Goal: Information Seeking & Learning: Learn about a topic

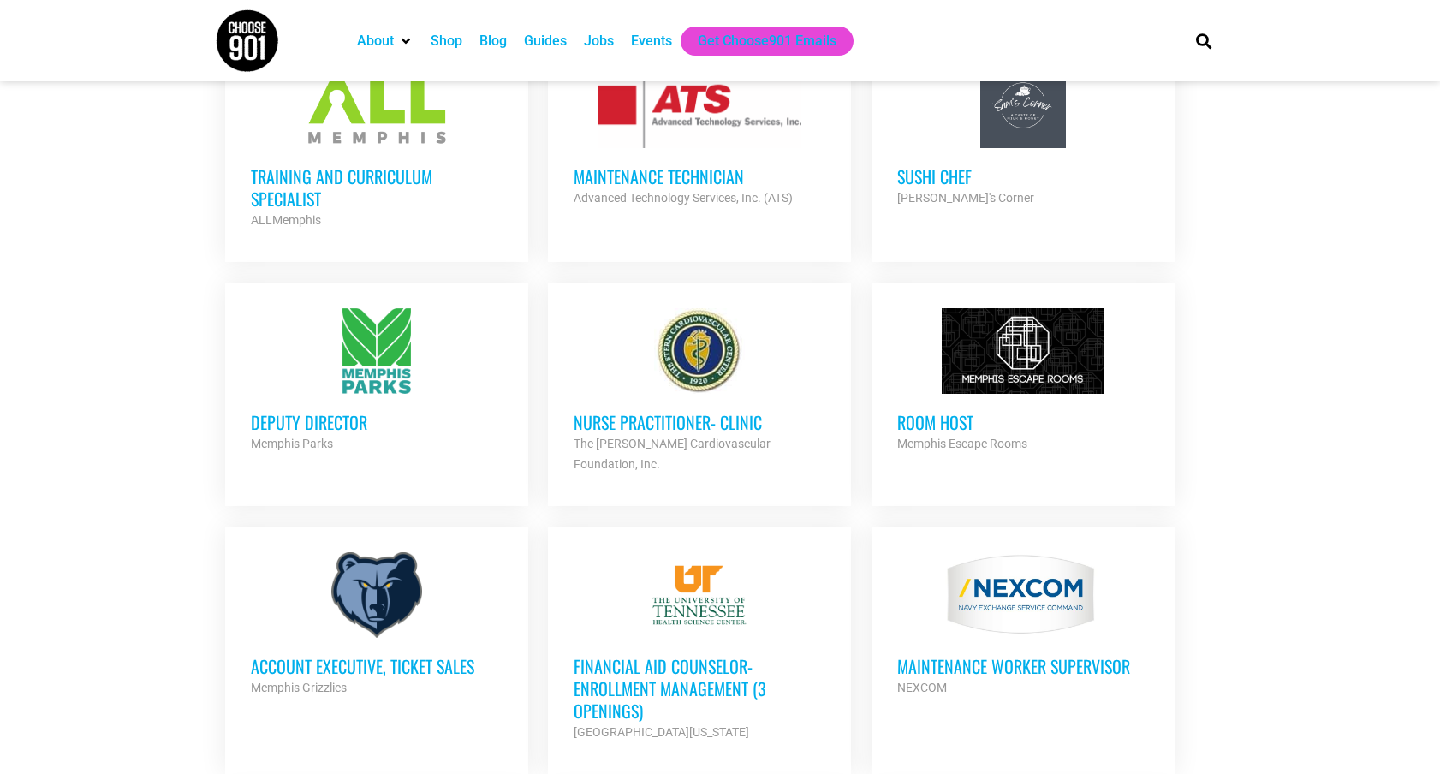
scroll to position [1250, 0]
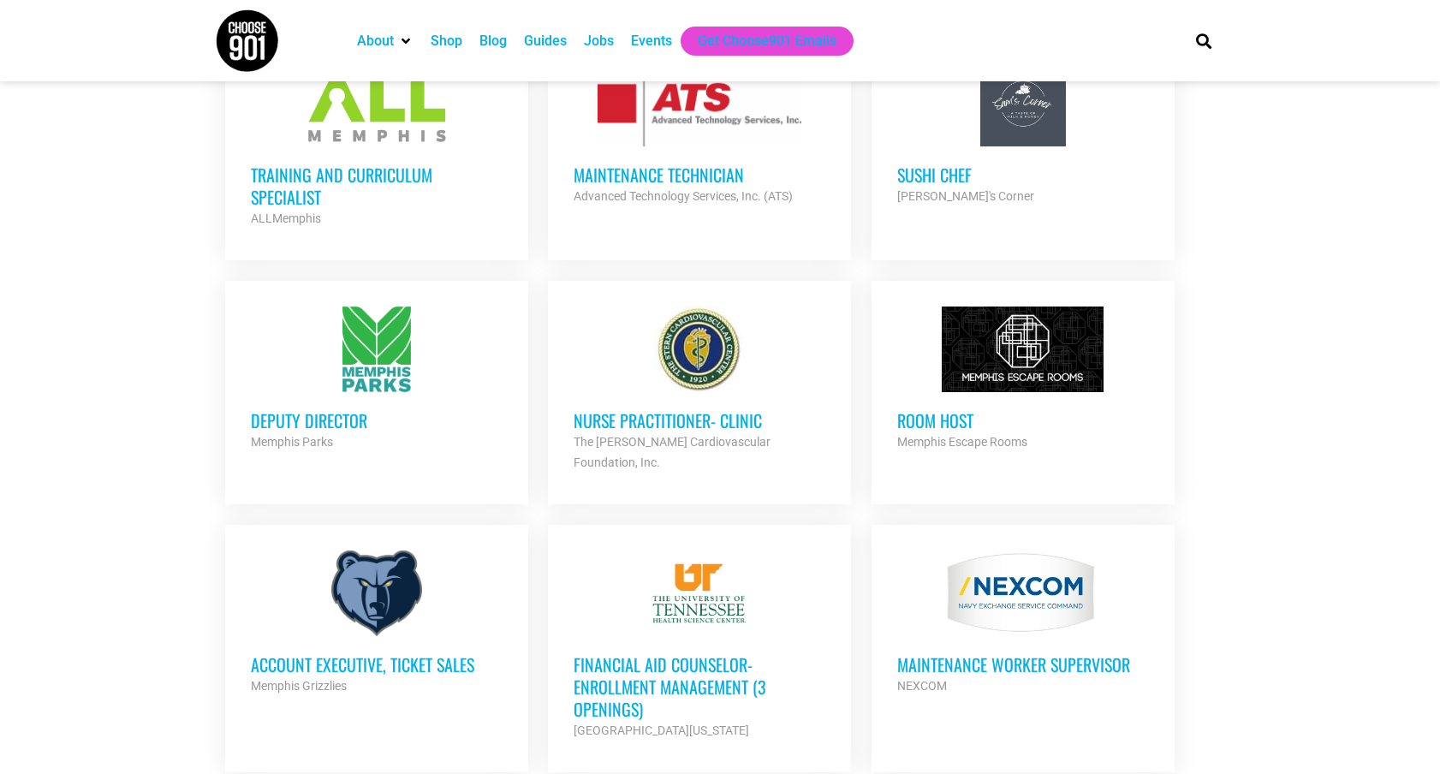
click at [294, 409] on h3 "Deputy Director" at bounding box center [377, 420] width 252 height 22
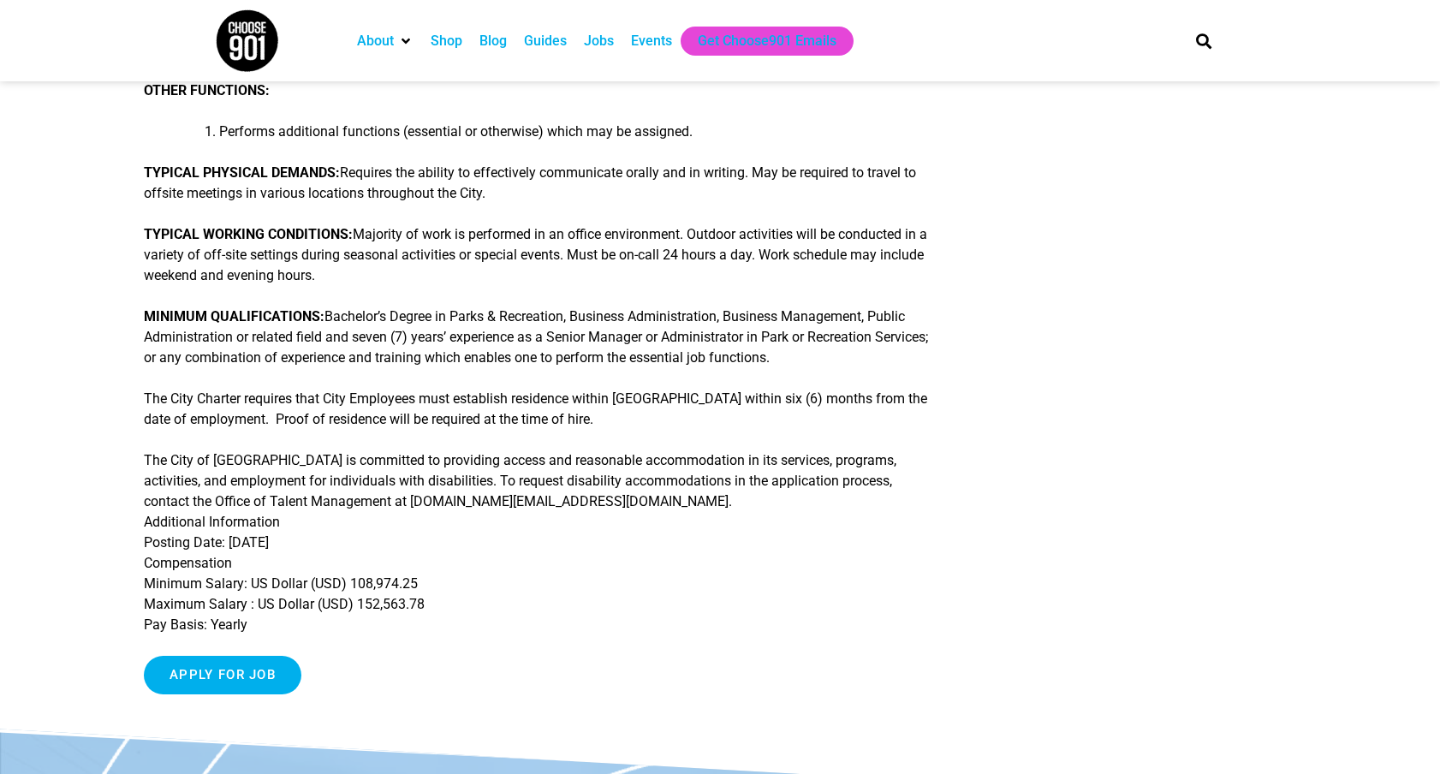
scroll to position [527, 0]
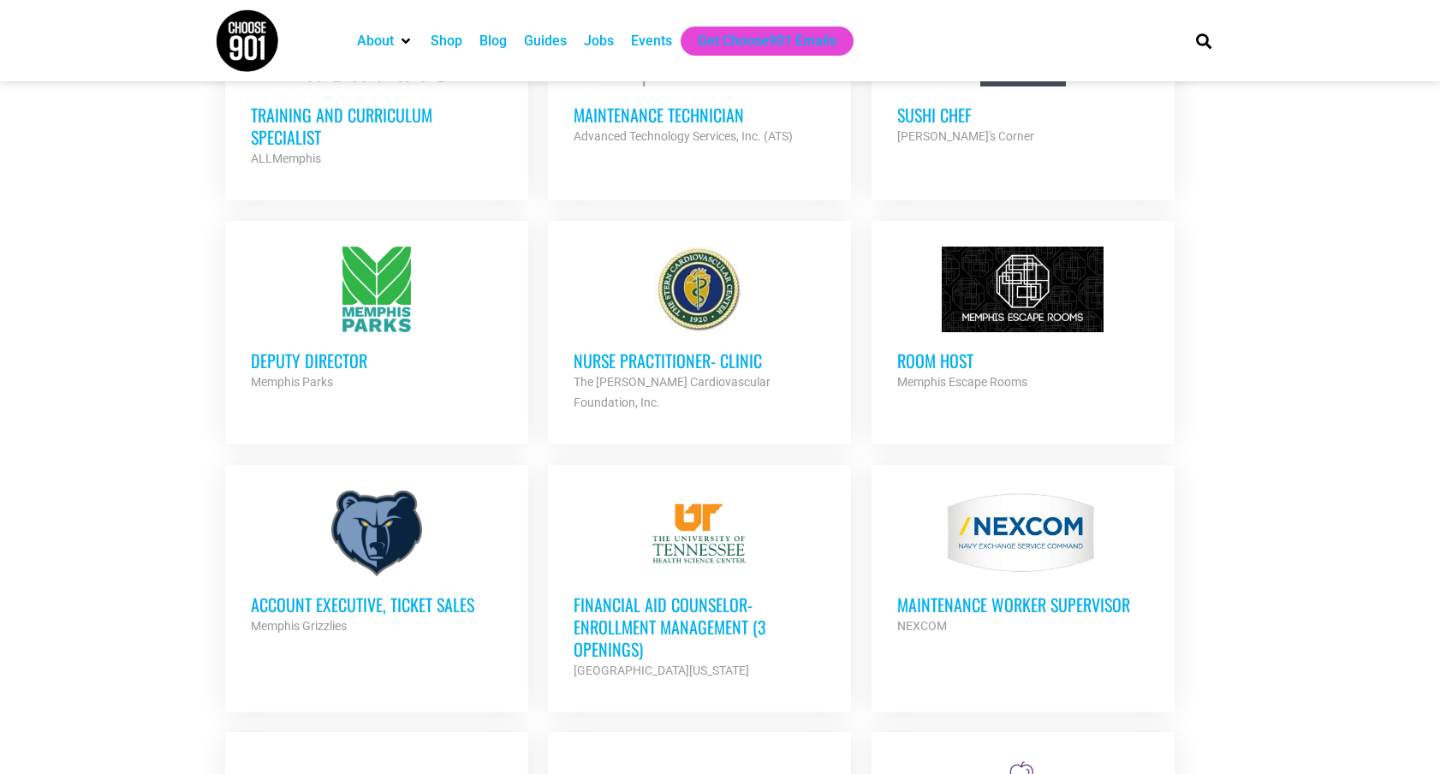
scroll to position [1315, 0]
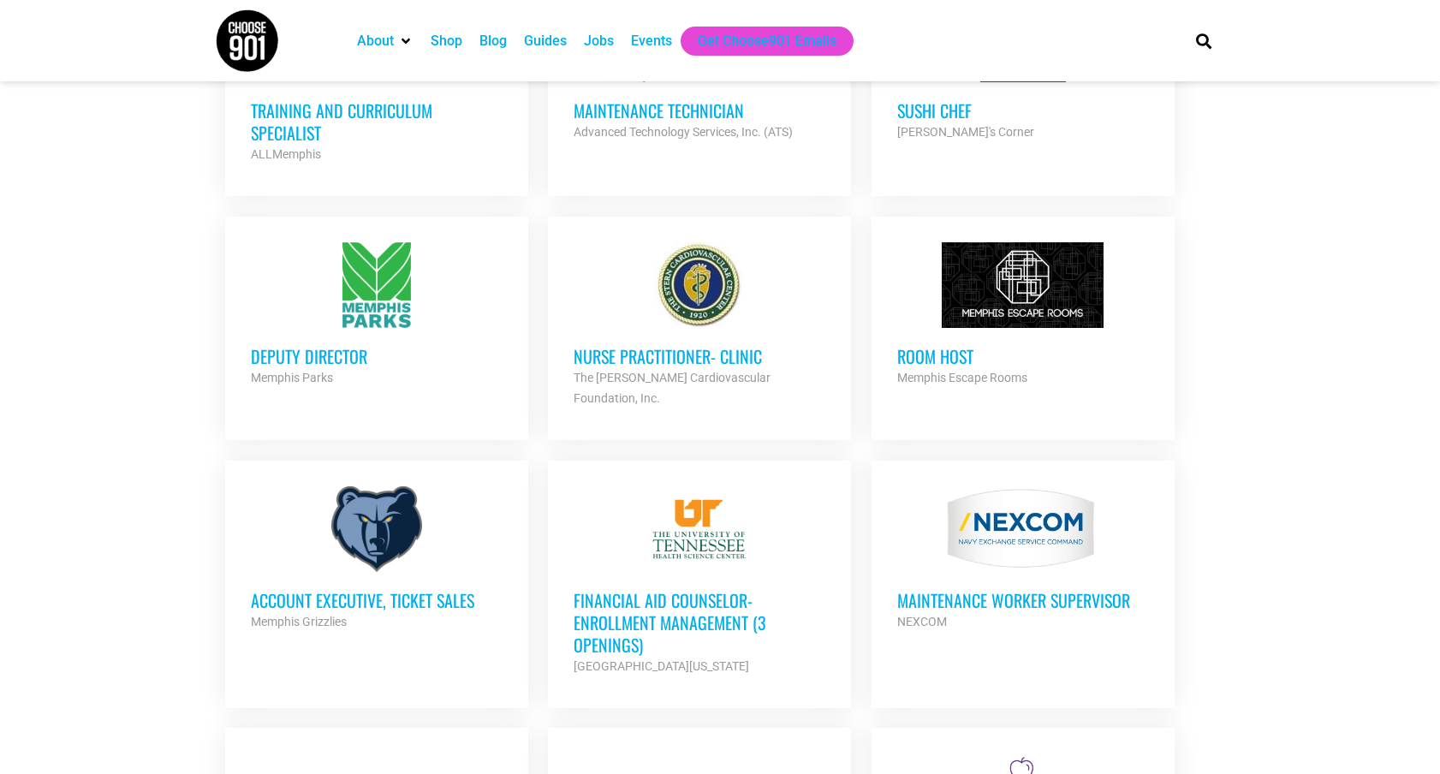
click at [946, 345] on h3 "Room Host" at bounding box center [1023, 356] width 252 height 22
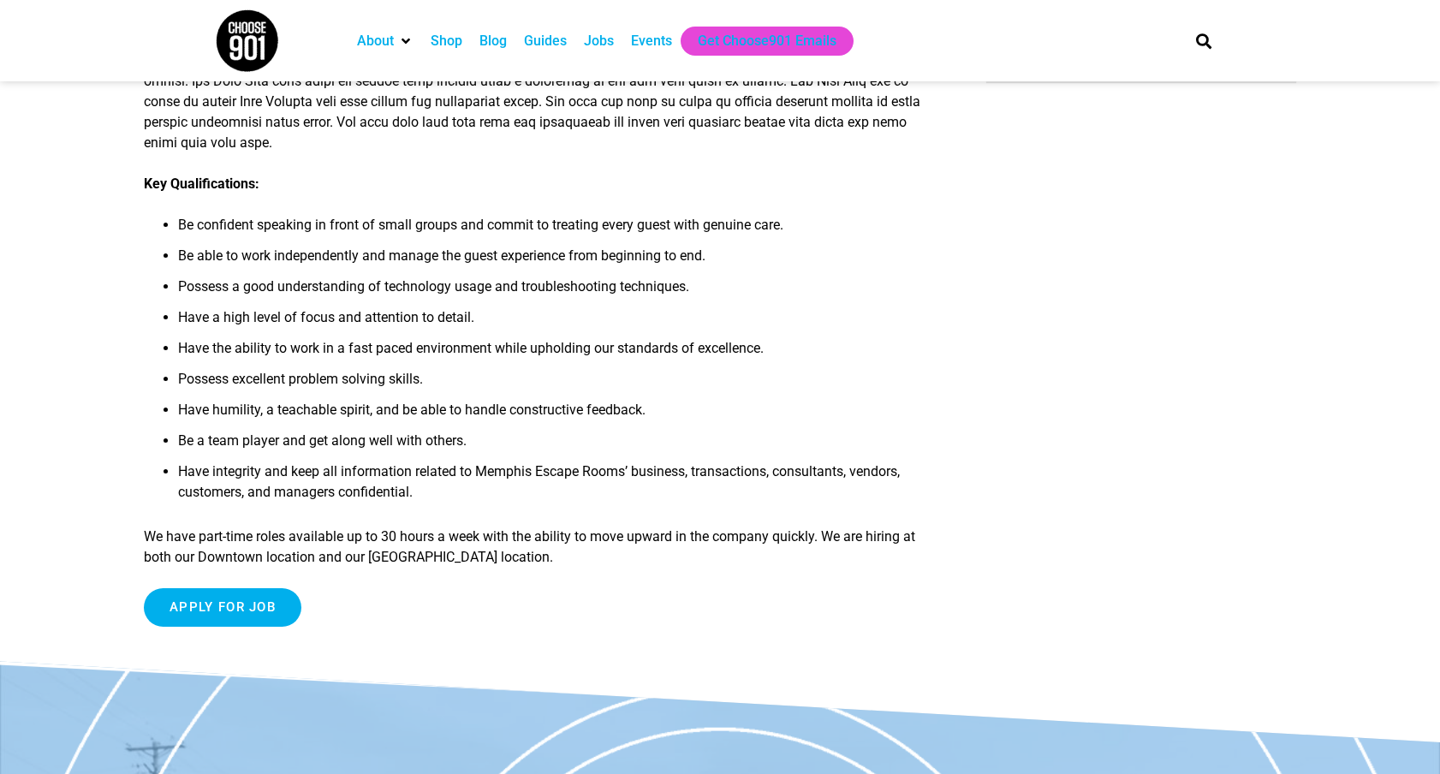
scroll to position [406, 0]
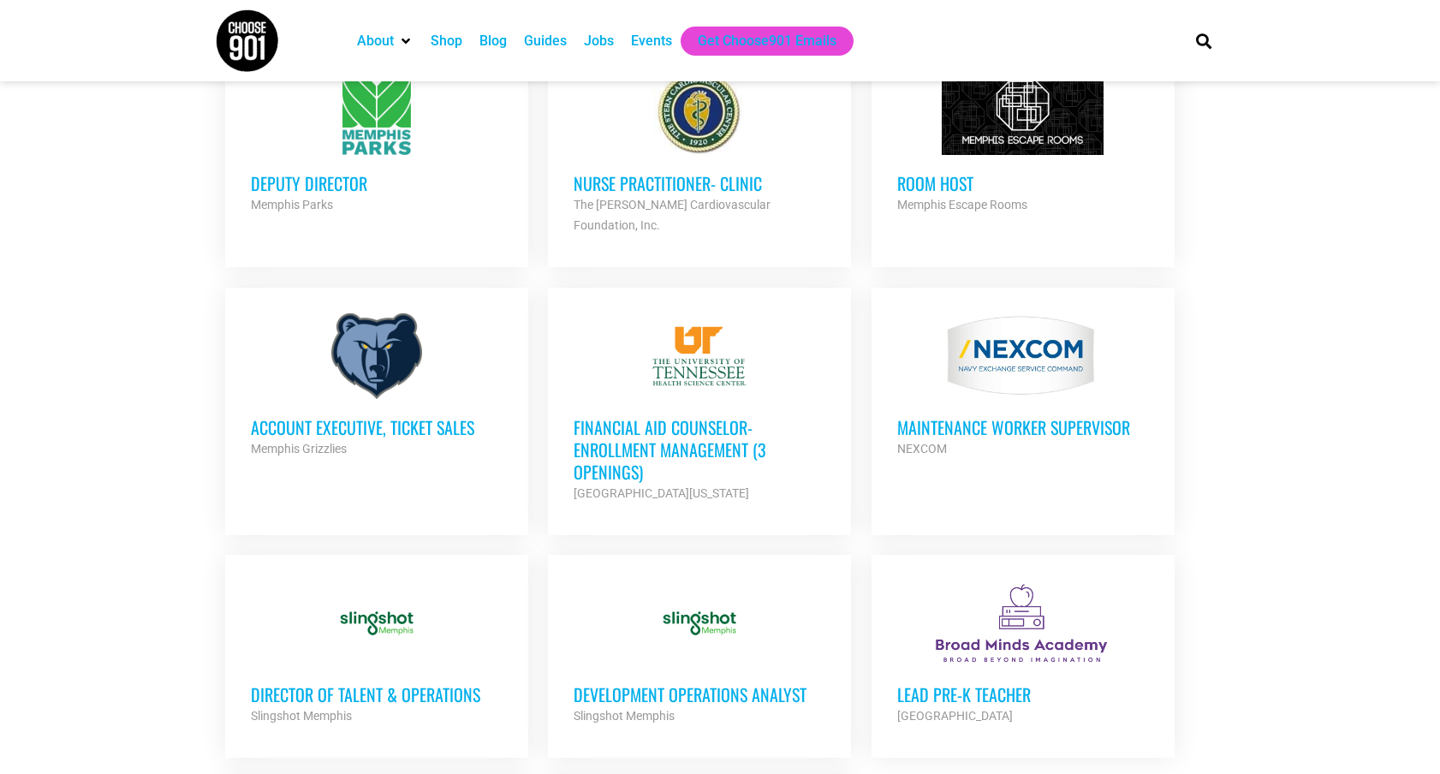
scroll to position [1511, 0]
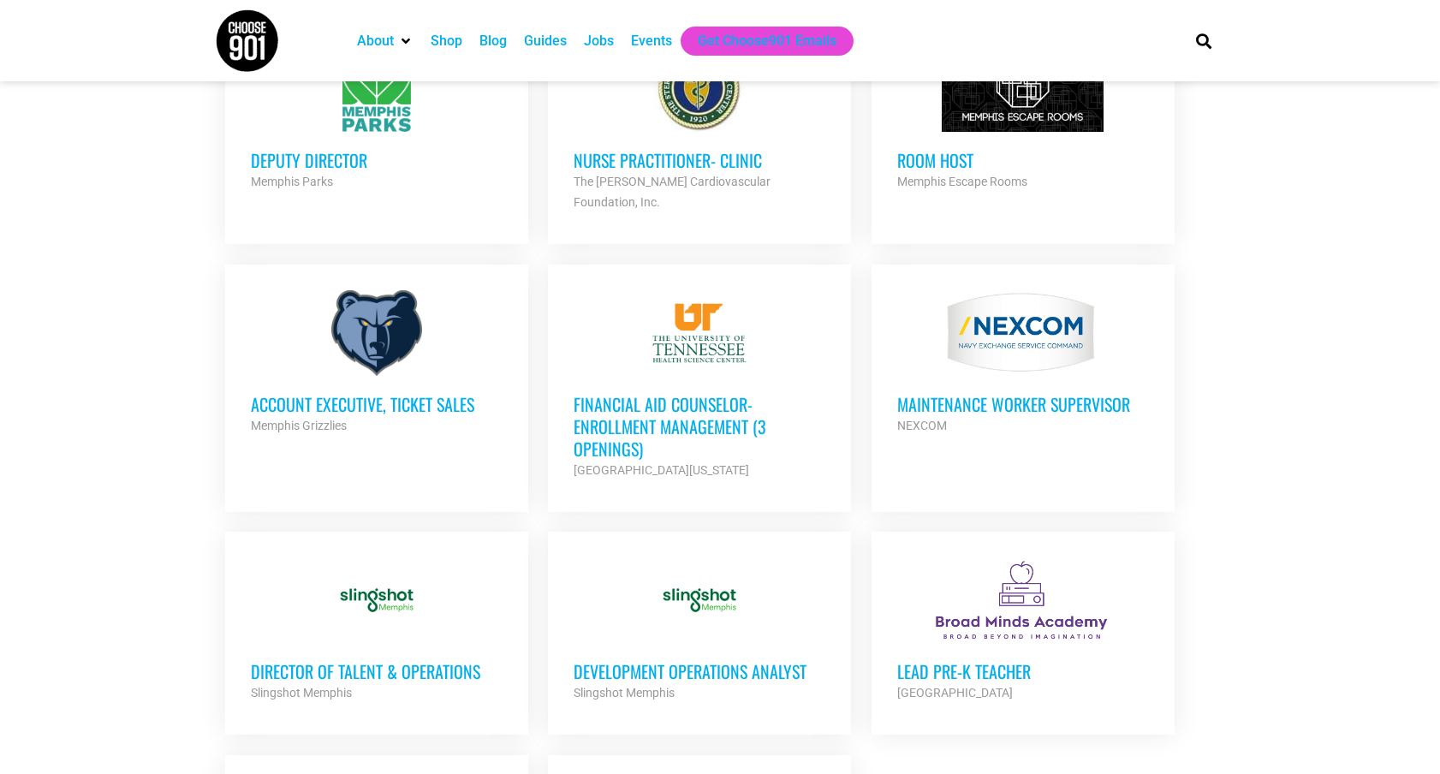
click at [614, 395] on h3 "Financial Aid Counselor-Enrollment Management (3 Openings)" at bounding box center [699, 426] width 252 height 67
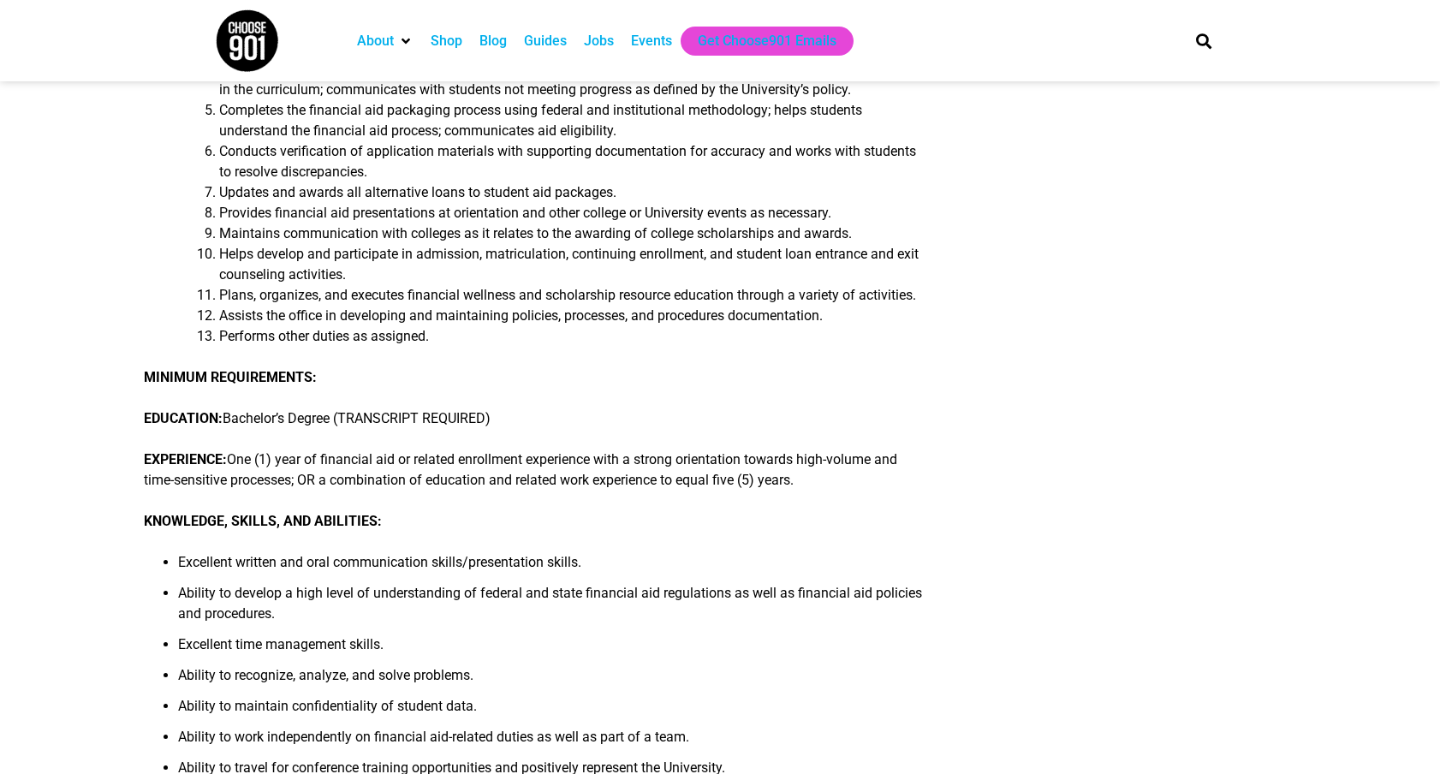
scroll to position [534, 0]
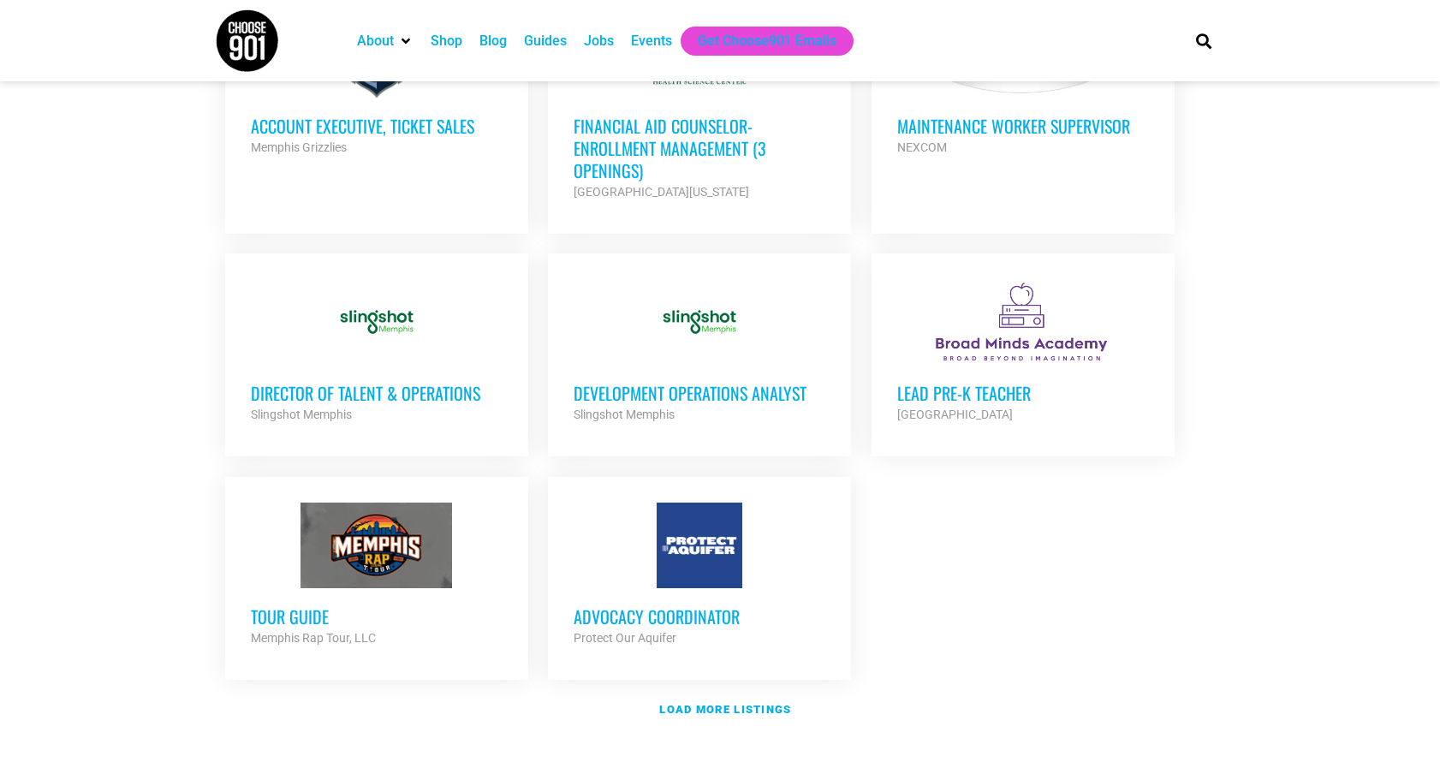
scroll to position [1794, 0]
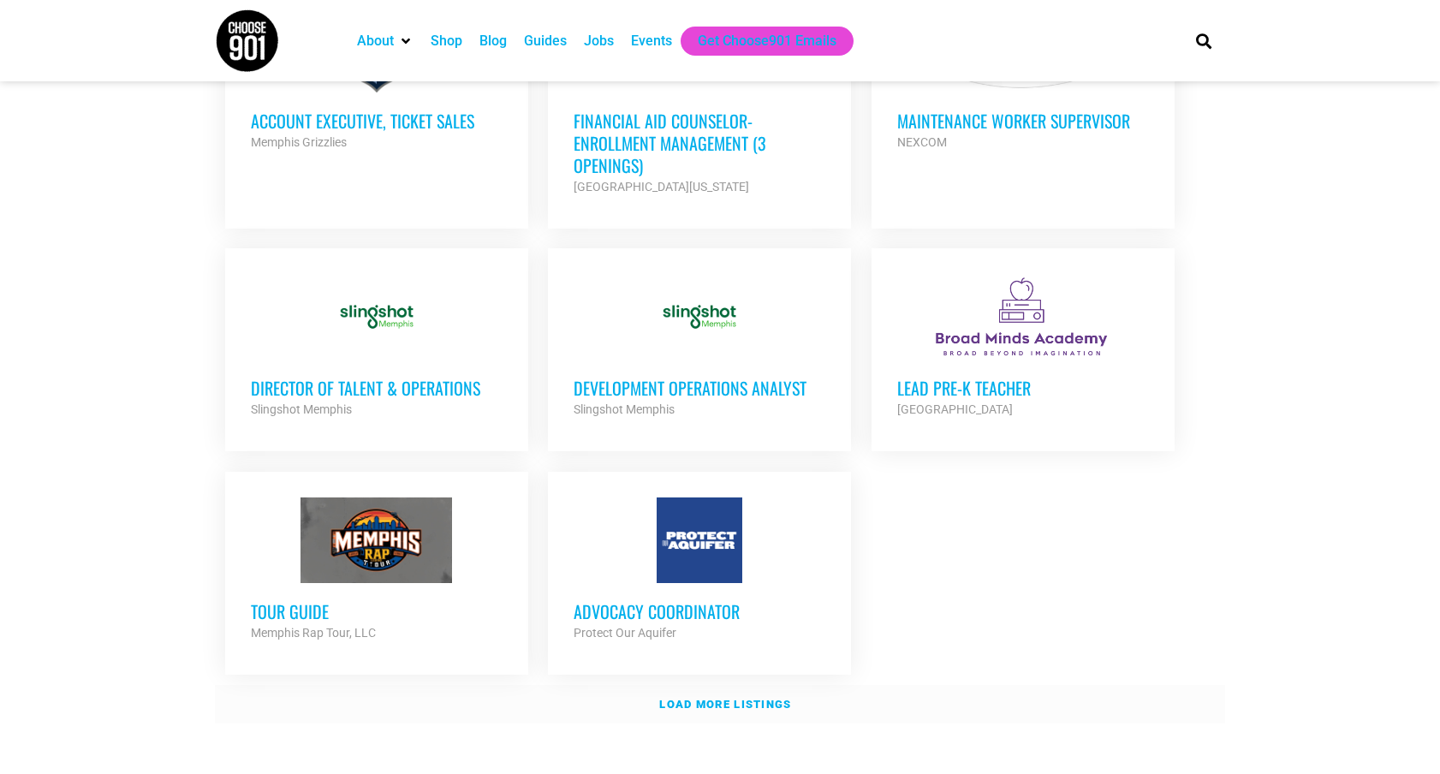
click at [668, 685] on link "Load more listings" at bounding box center [720, 704] width 1010 height 39
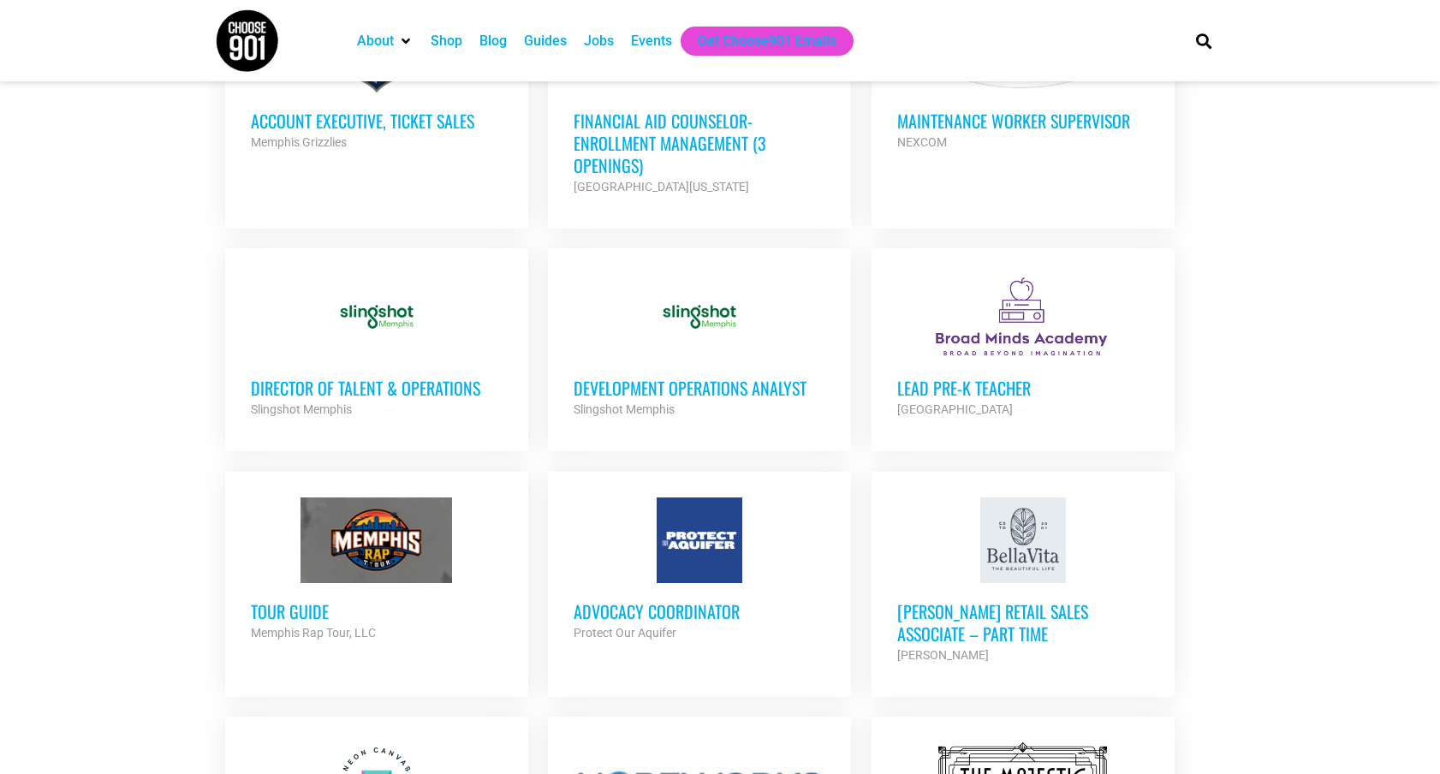
click at [370, 377] on h3 "Director of Talent & Operations" at bounding box center [377, 388] width 252 height 22
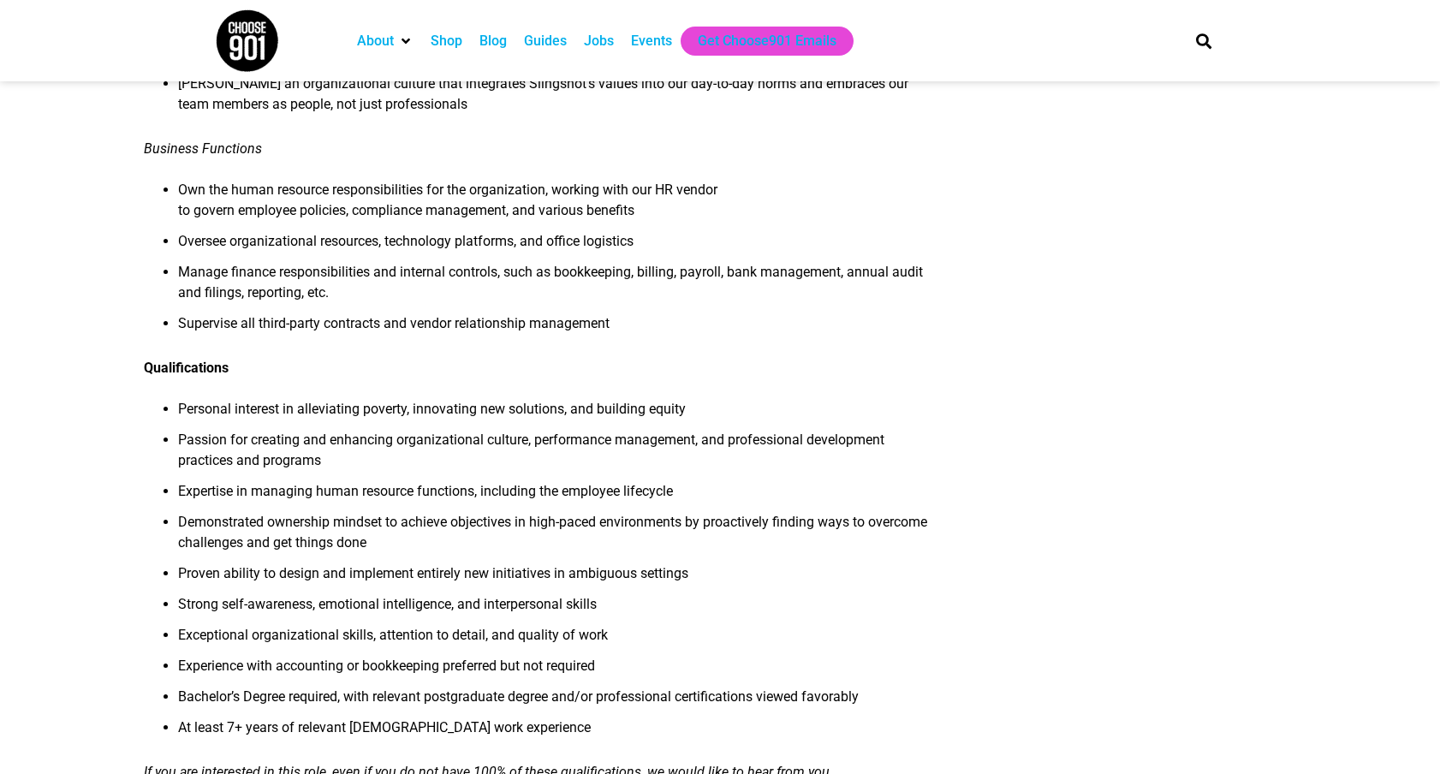
scroll to position [1088, 0]
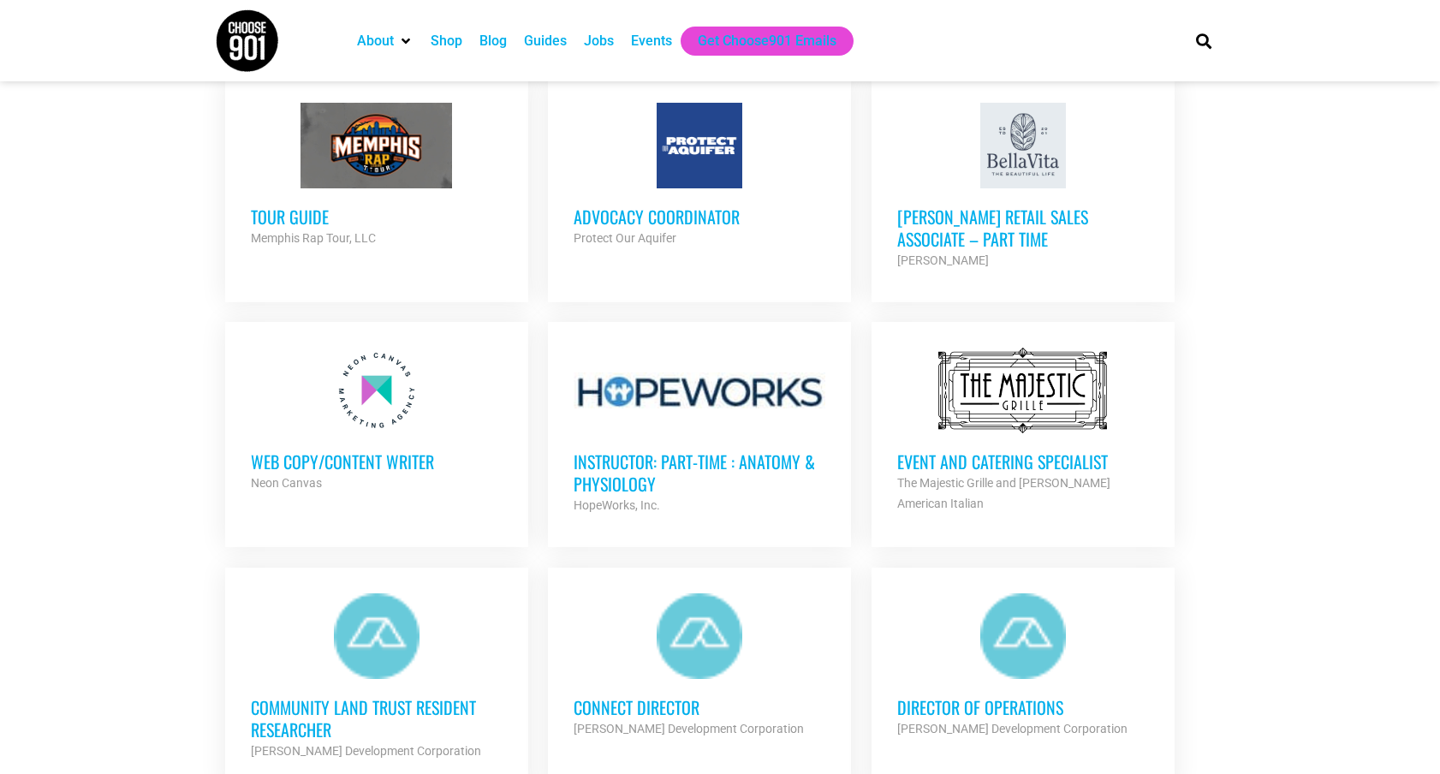
scroll to position [2195, 0]
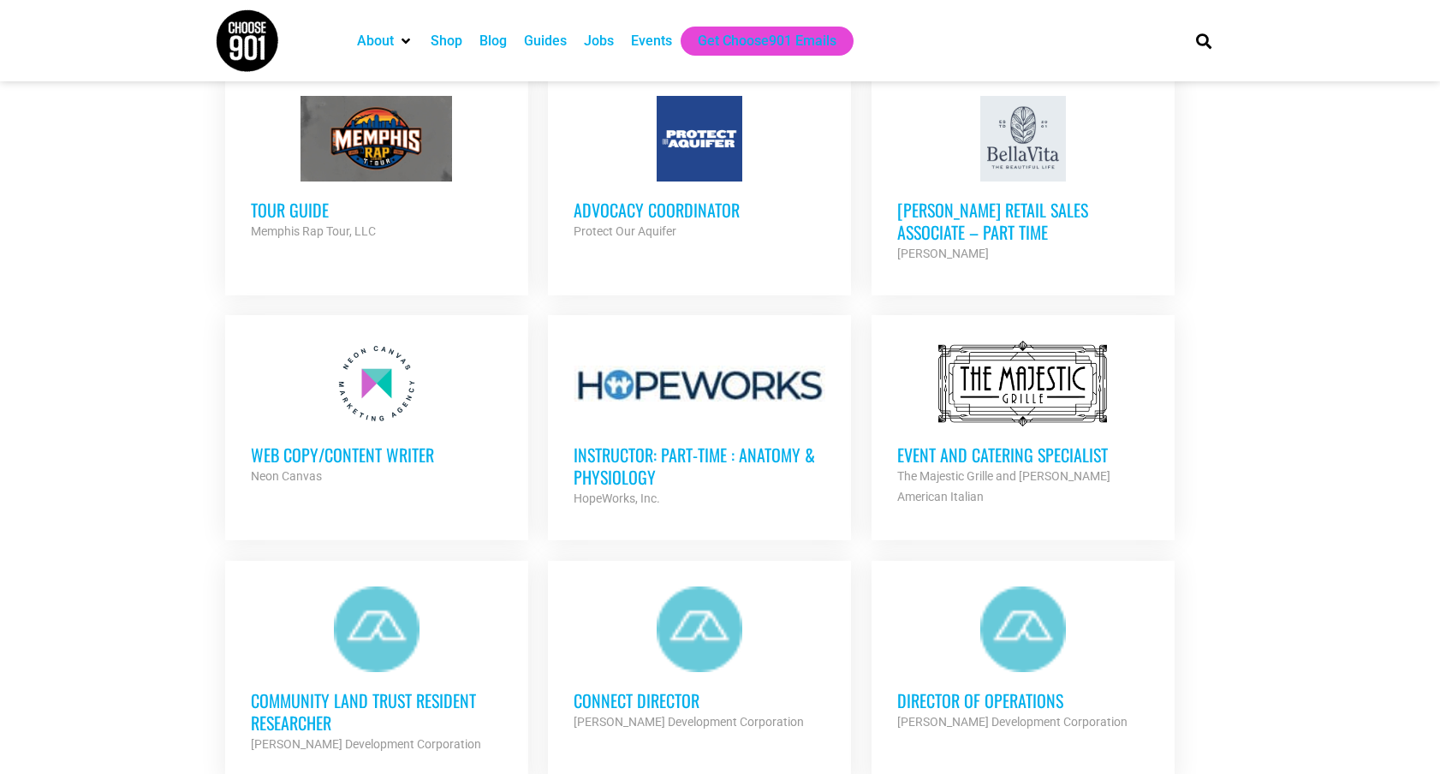
click at [295, 443] on h3 "Web Copy/Content Writer" at bounding box center [377, 454] width 252 height 22
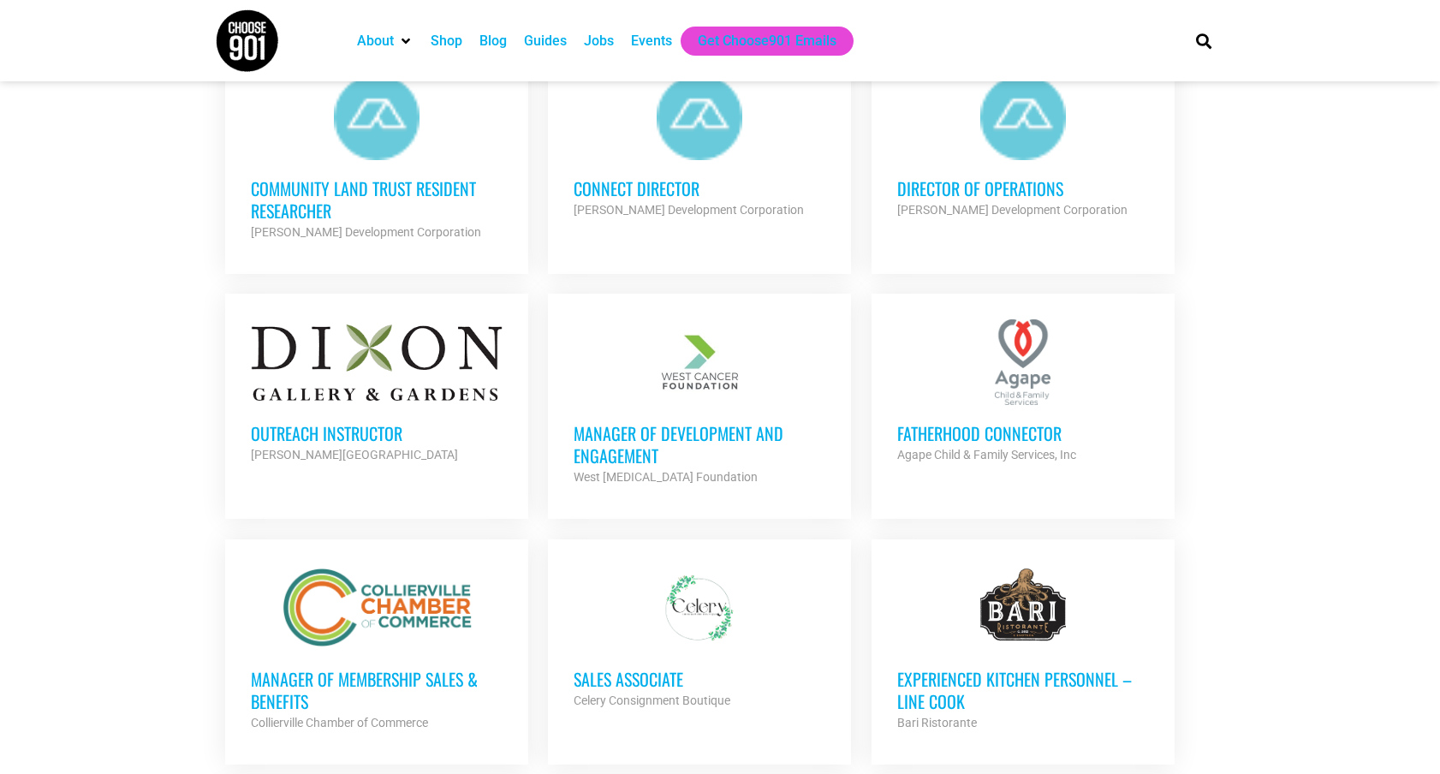
scroll to position [2705, 0]
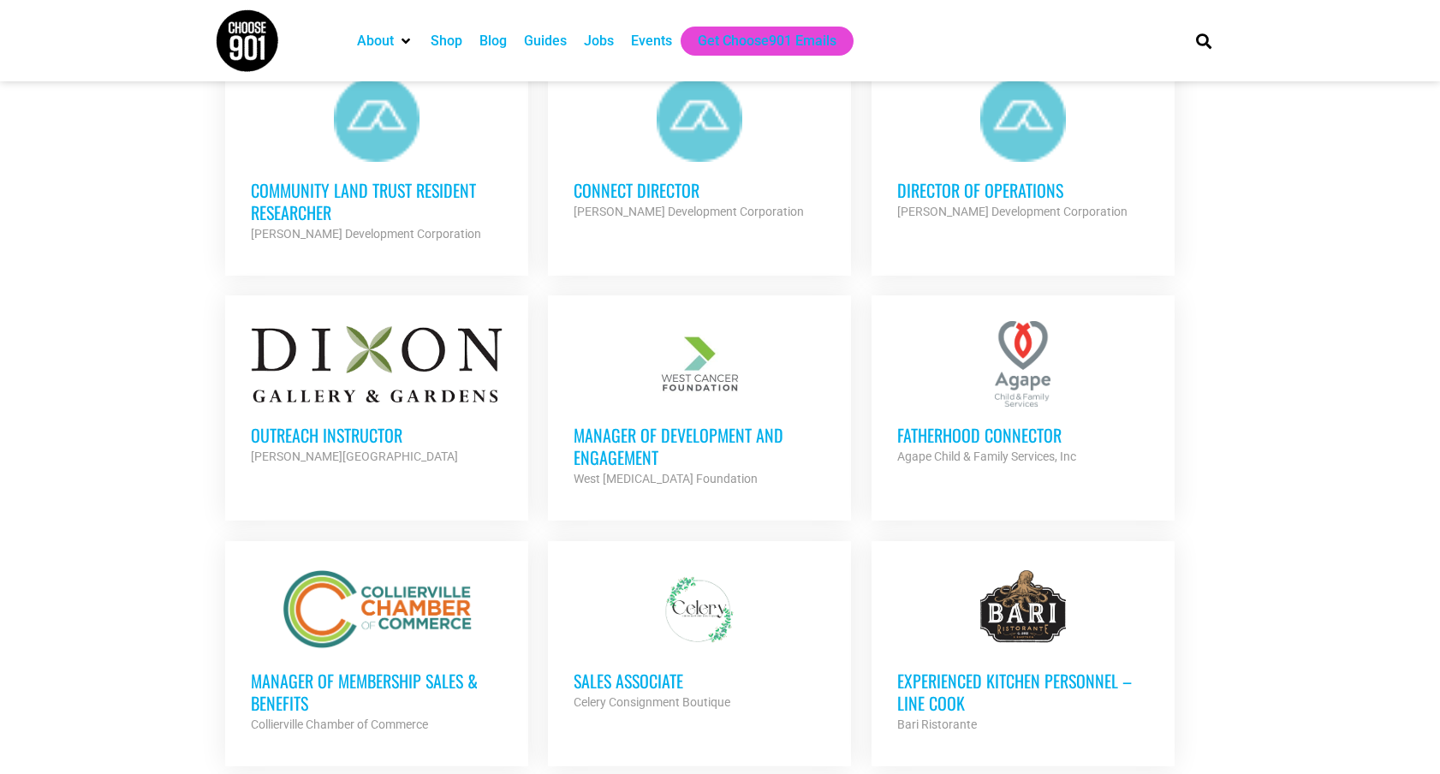
click at [302, 424] on h3 "Outreach Instructor" at bounding box center [377, 435] width 252 height 22
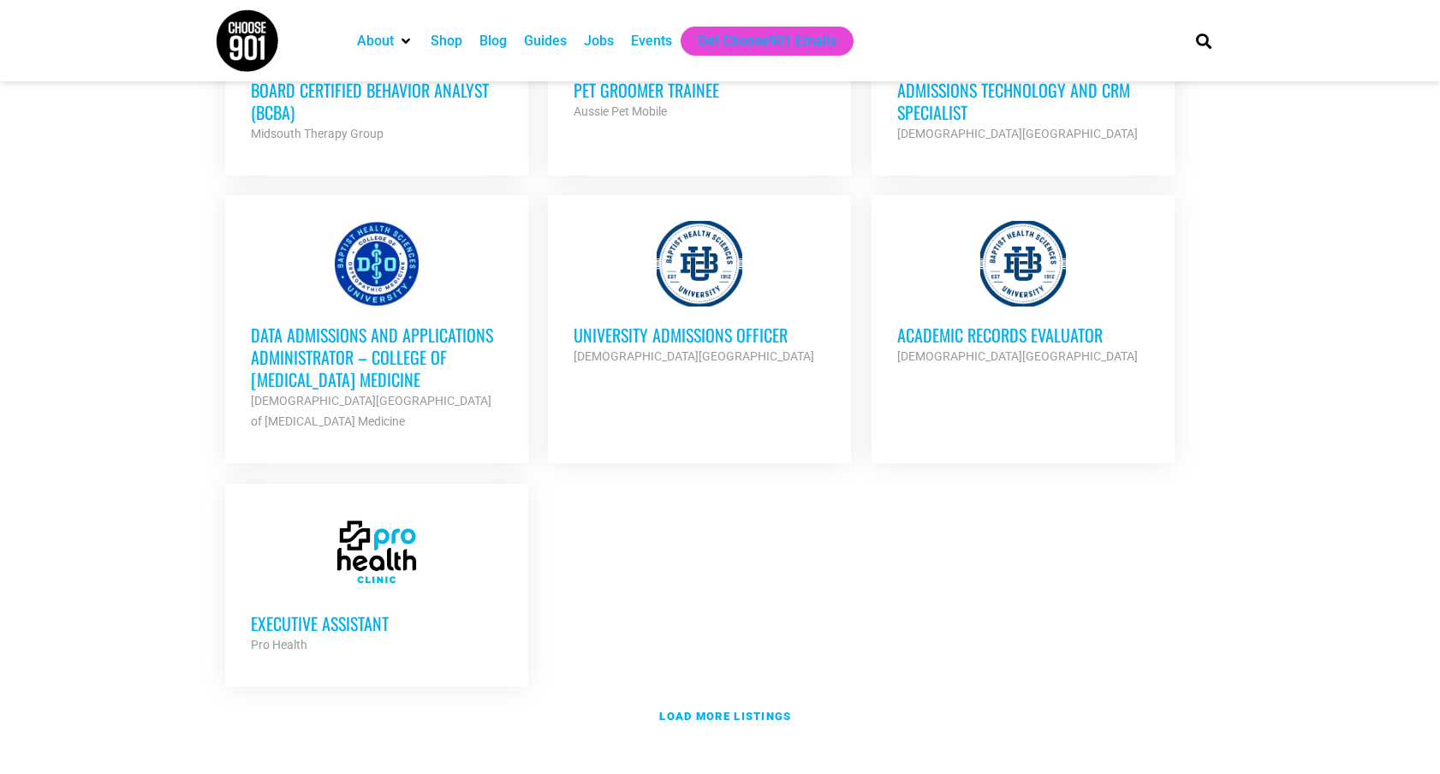
scroll to position [3553, 0]
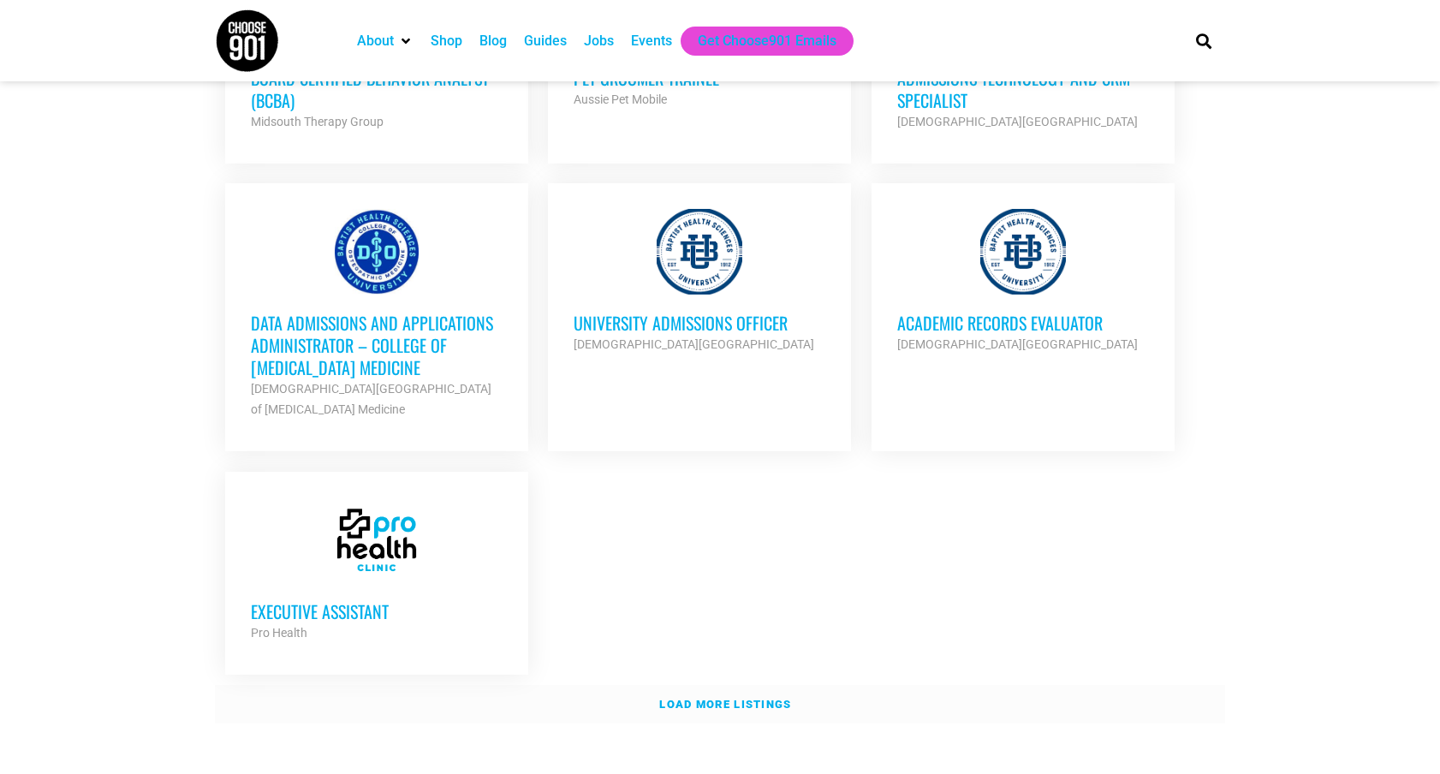
click at [700, 685] on link "Load more listings" at bounding box center [720, 704] width 1010 height 39
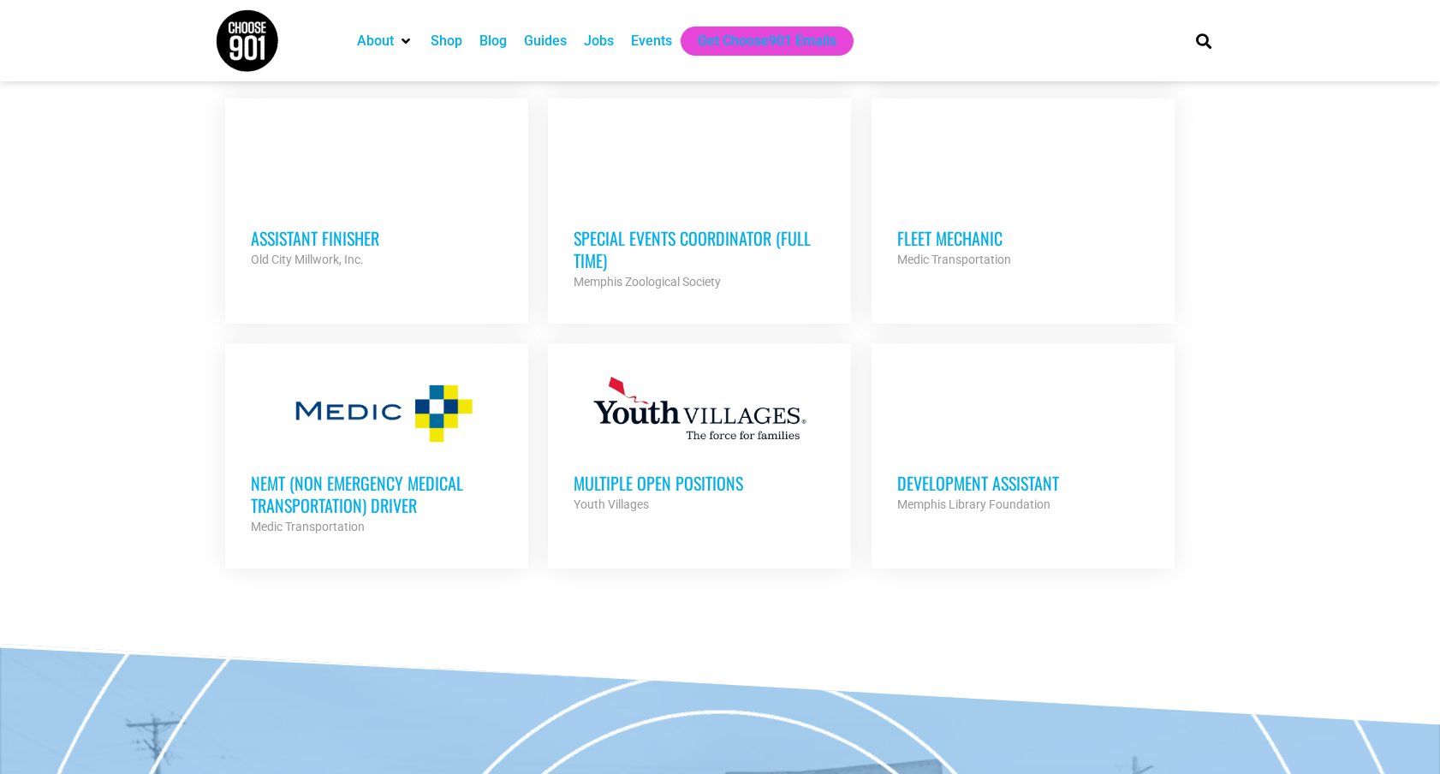
scroll to position [4630, 0]
